Goal: Information Seeking & Learning: Learn about a topic

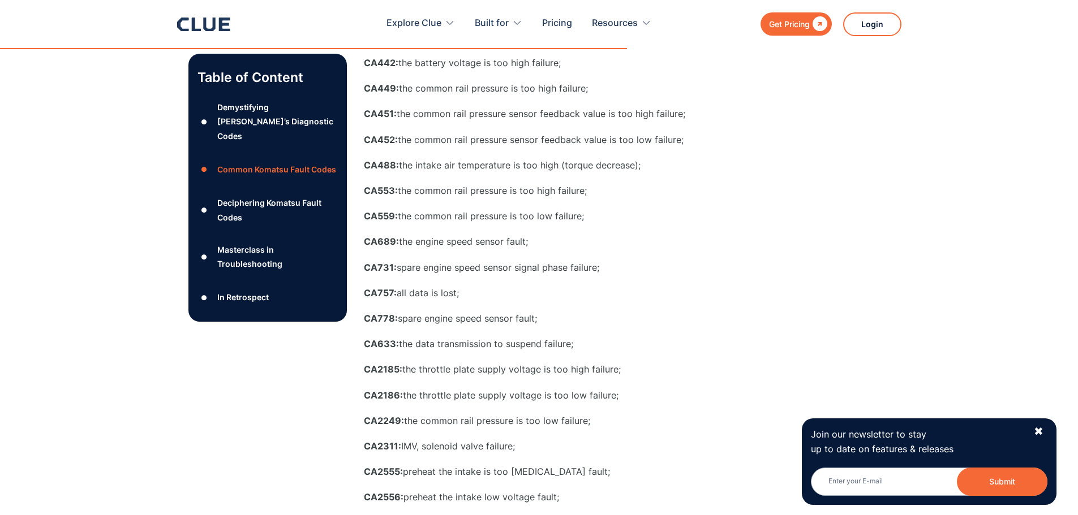
scroll to position [2037, 0]
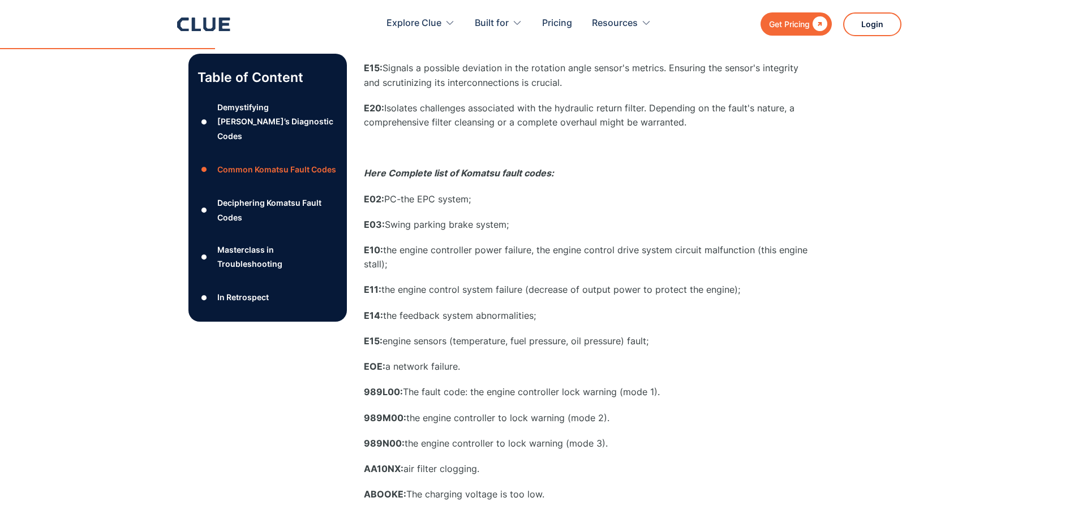
scroll to position [736, 0]
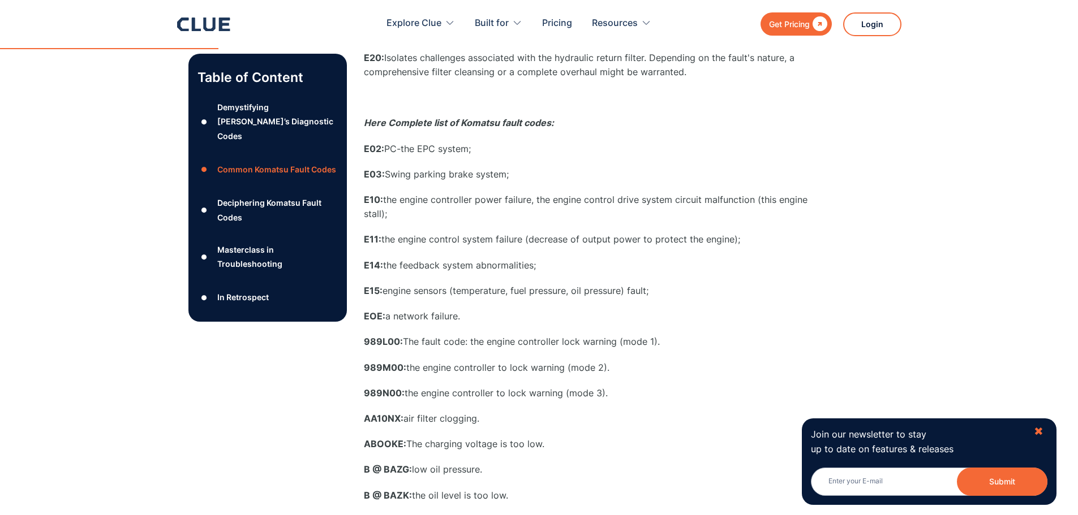
click at [1038, 432] on div "✖" at bounding box center [1039, 432] width 10 height 14
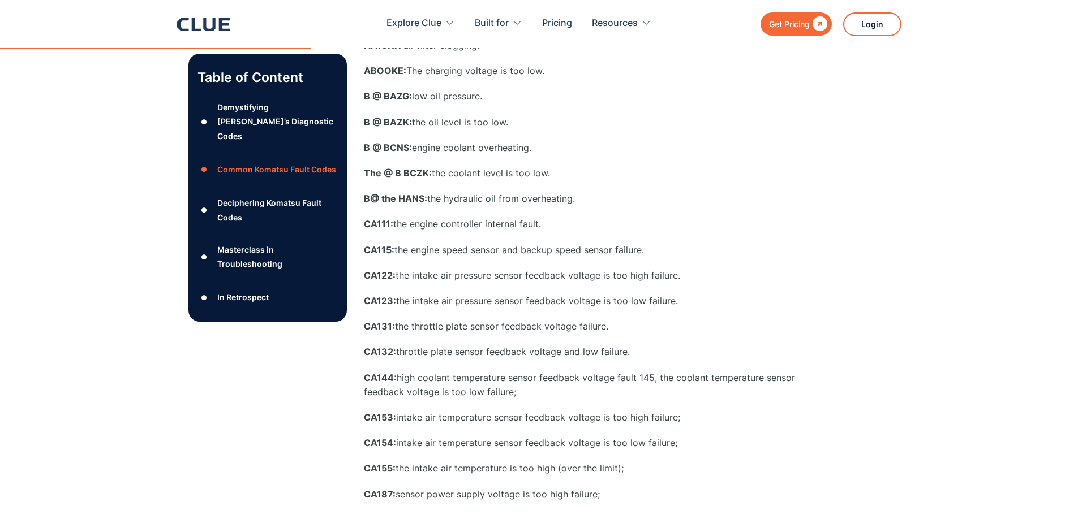
scroll to position [1130, 0]
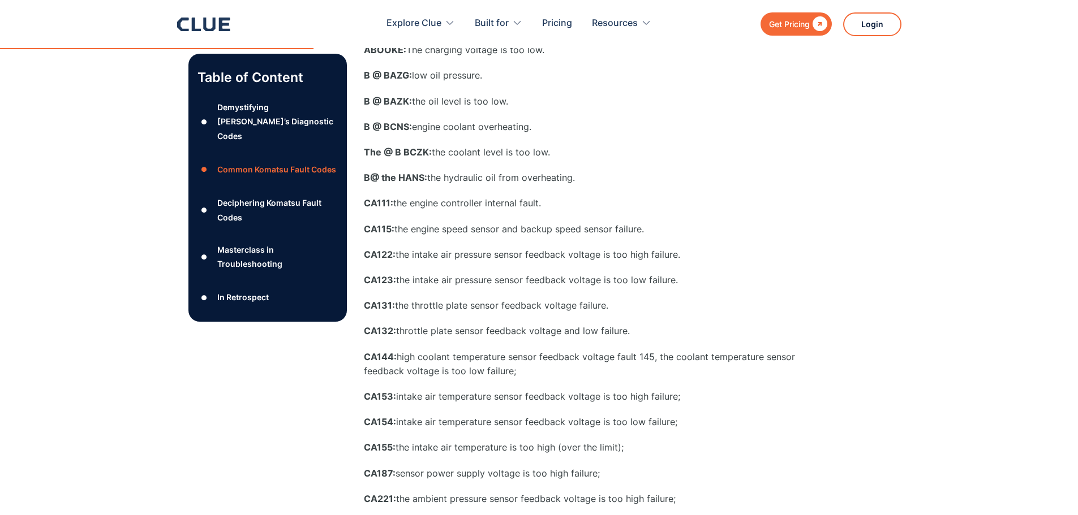
click at [248, 196] on div "Deciphering Komatsu Fault Codes" at bounding box center [277, 210] width 120 height 28
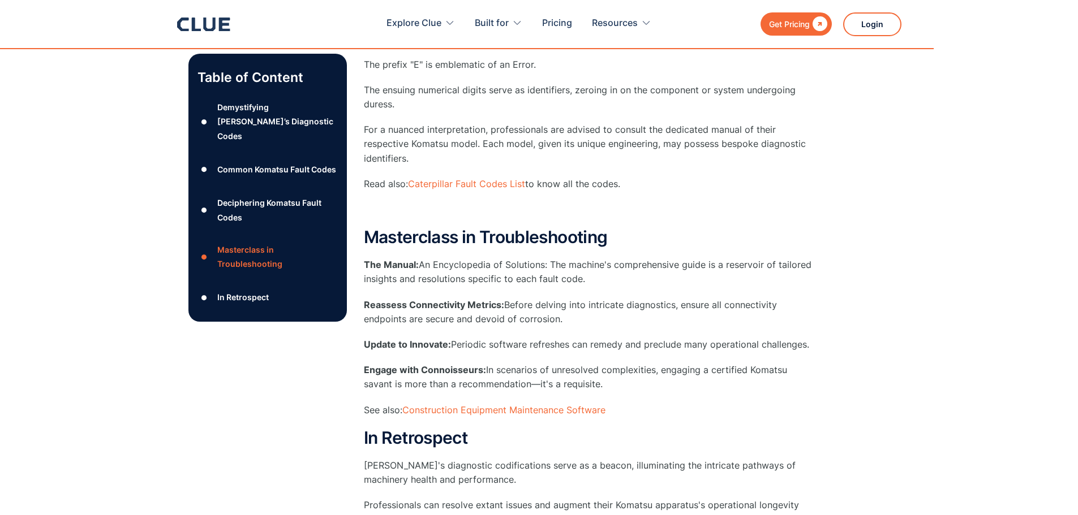
scroll to position [3703, 0]
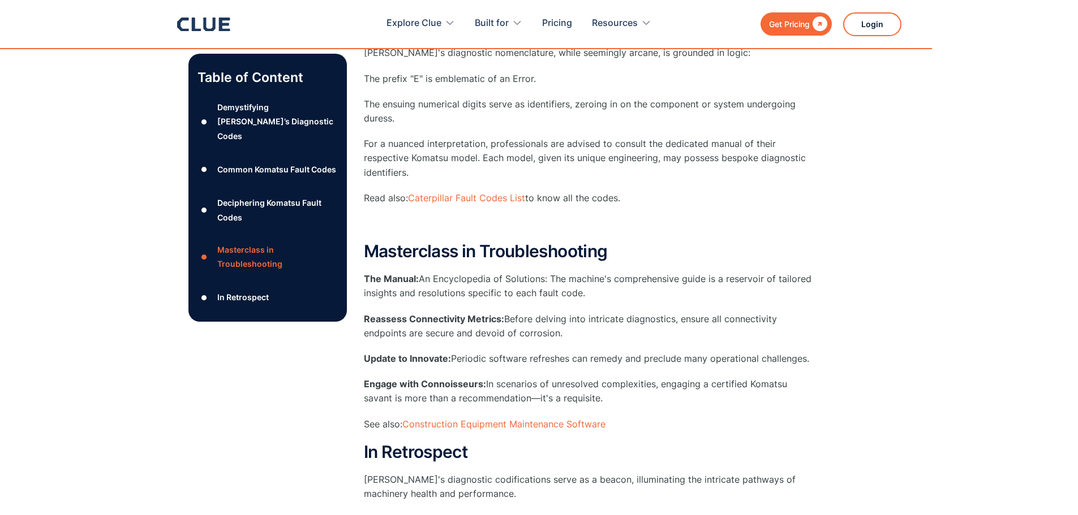
click at [264, 119] on div "Demystifying [PERSON_NAME]’s Diagnostic Codes" at bounding box center [277, 121] width 120 height 43
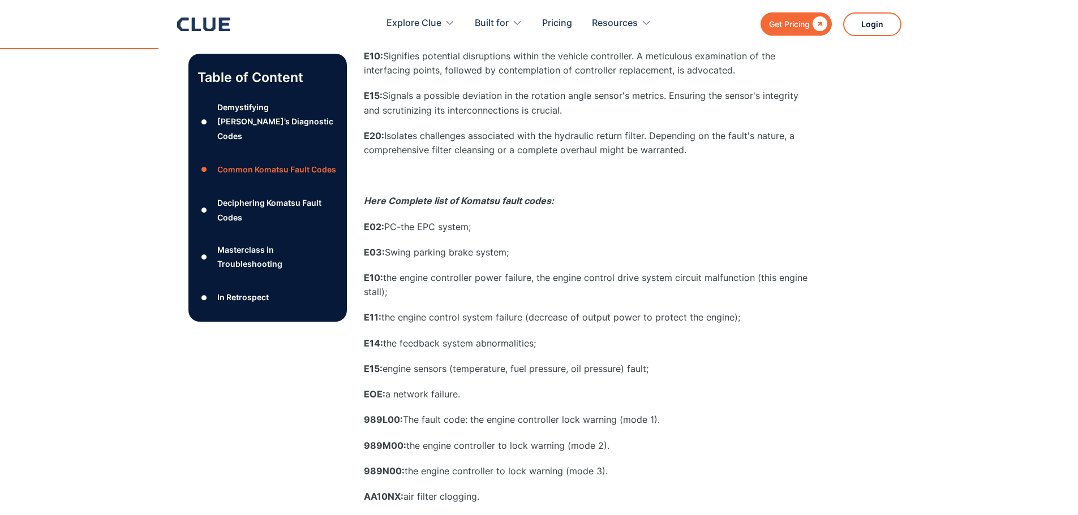
scroll to position [415, 0]
